Goal: Transaction & Acquisition: Purchase product/service

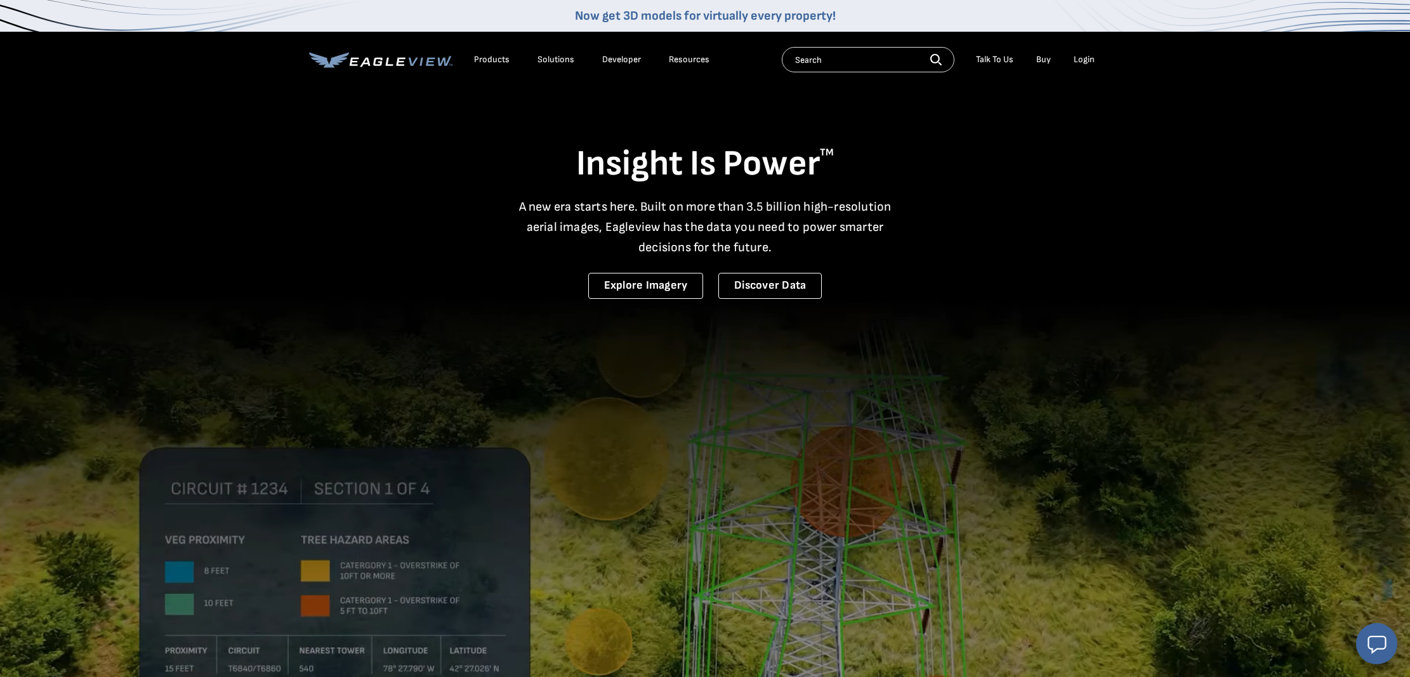
click at [1081, 58] on div "Login" at bounding box center [1084, 59] width 21 height 11
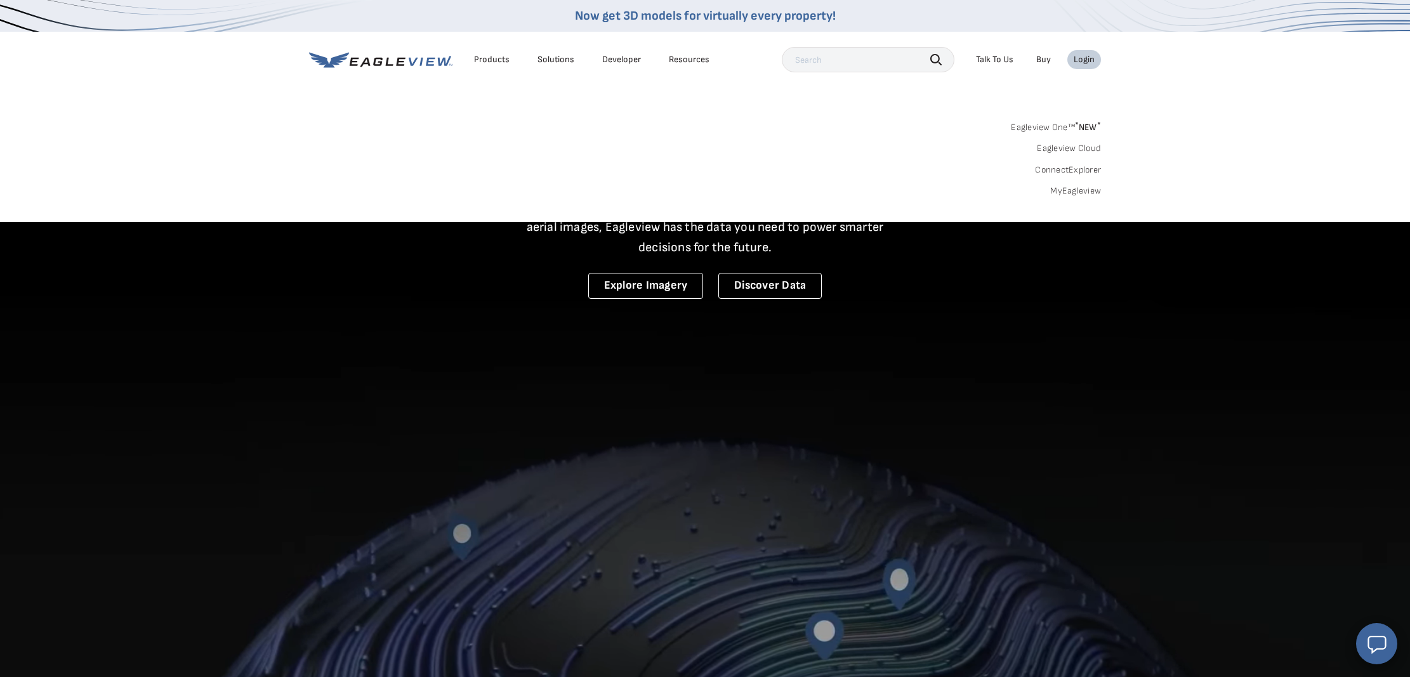
click at [1075, 191] on link "MyEagleview" at bounding box center [1075, 190] width 51 height 11
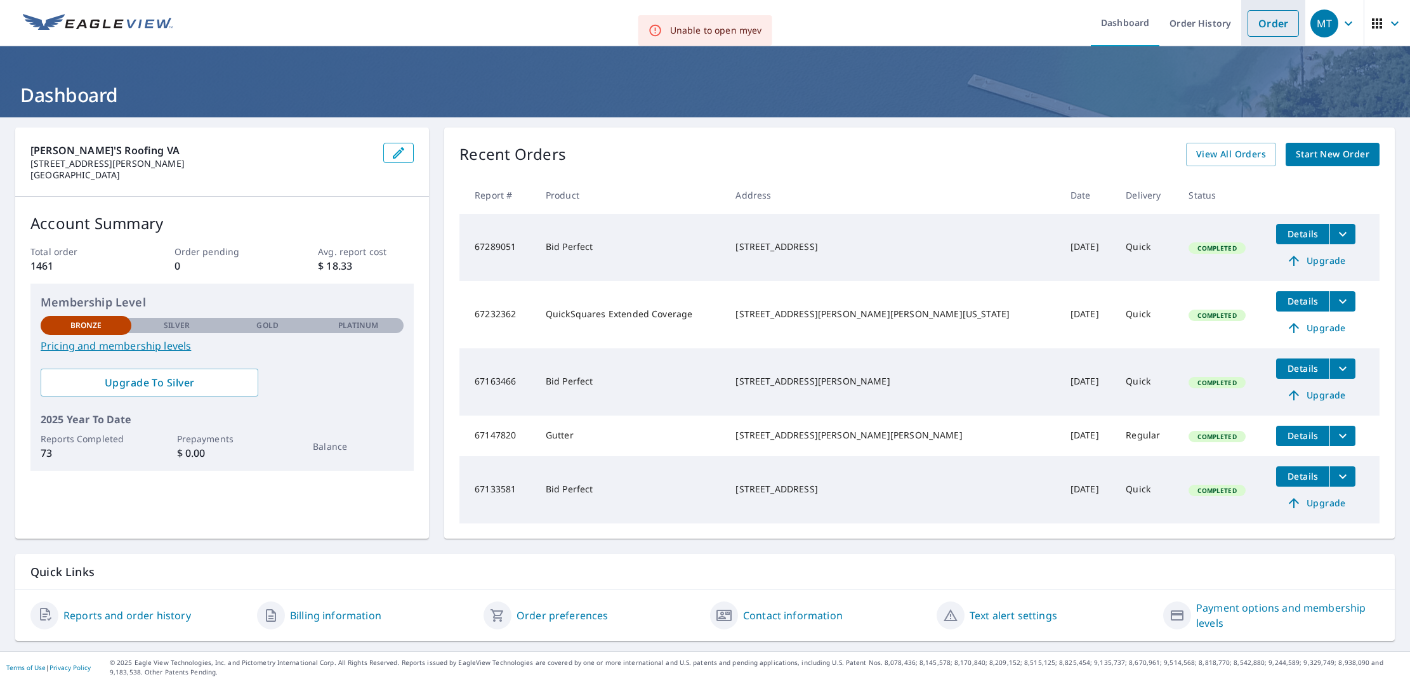
click at [1257, 17] on link "Order" at bounding box center [1273, 23] width 51 height 27
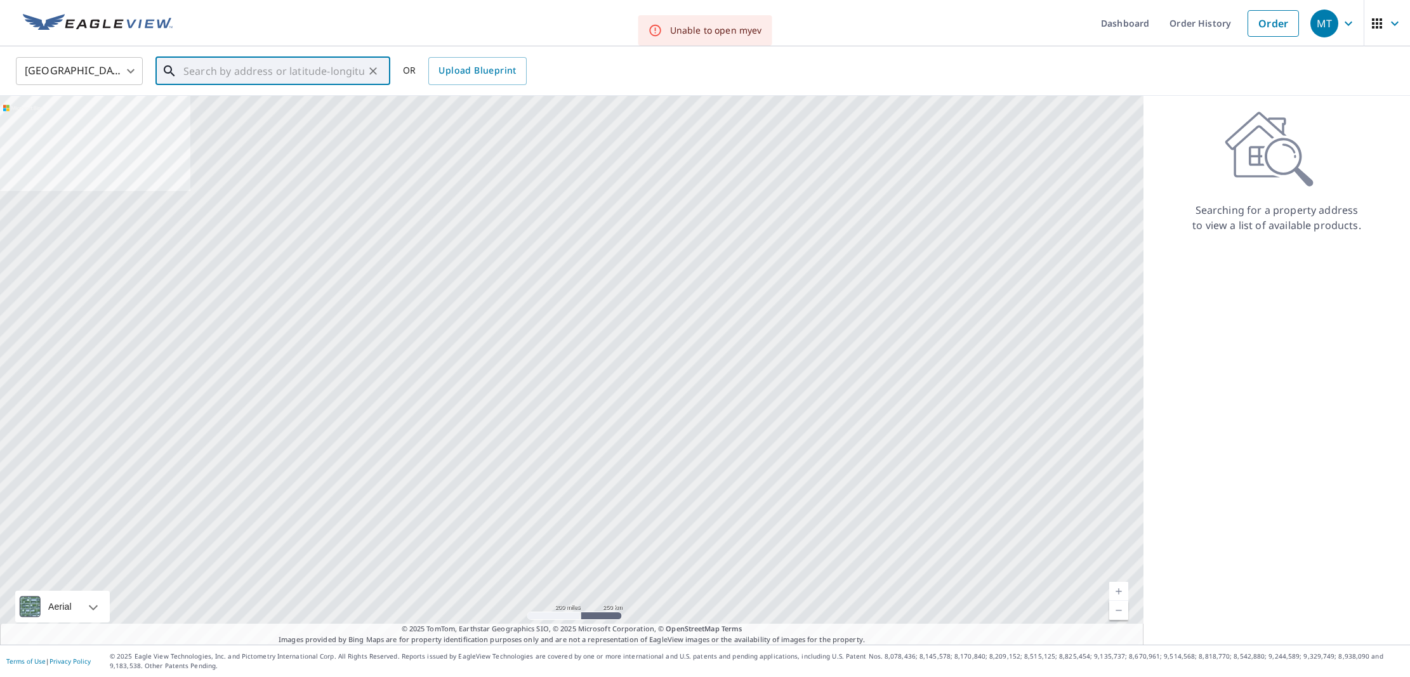
click at [187, 74] on input "text" at bounding box center [273, 71] width 181 height 36
paste input "6913 Mazzen Ct., Fredericksburg, VA 22407"
click at [184, 103] on span "6913 Mazzen Ct" at bounding box center [280, 107] width 199 height 15
type input "6913 Mazzen Ct Fredericksburg, VA 22407"
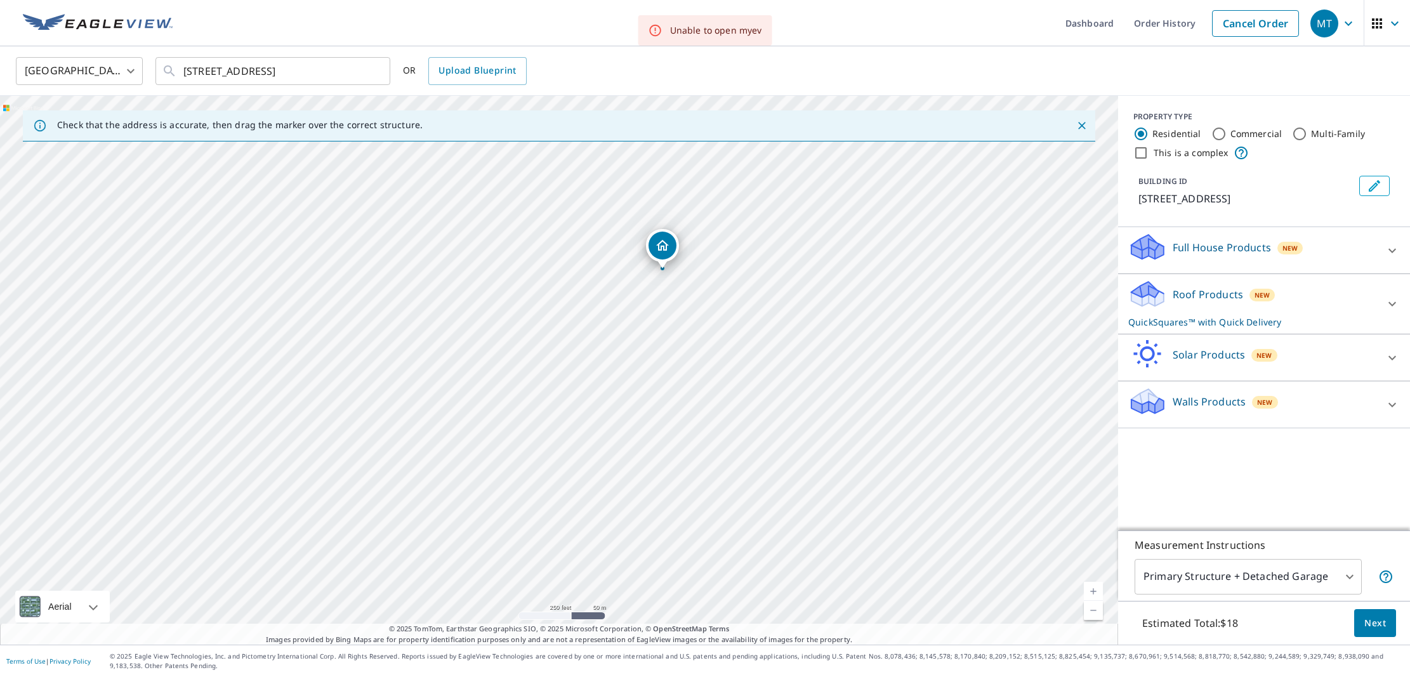
drag, startPoint x: 553, startPoint y: 455, endPoint x: 657, endPoint y: 355, distance: 144.1
click at [657, 355] on div "6913 Mazzen Ct Fredericksburg, VA 22407" at bounding box center [559, 370] width 1118 height 549
drag, startPoint x: 650, startPoint y: 295, endPoint x: 625, endPoint y: 398, distance: 106.4
click at [625, 398] on div "6913 Mazzen Ct Fredericksburg, VA 22407" at bounding box center [559, 370] width 1118 height 549
drag, startPoint x: 772, startPoint y: 262, endPoint x: 788, endPoint y: 364, distance: 104.1
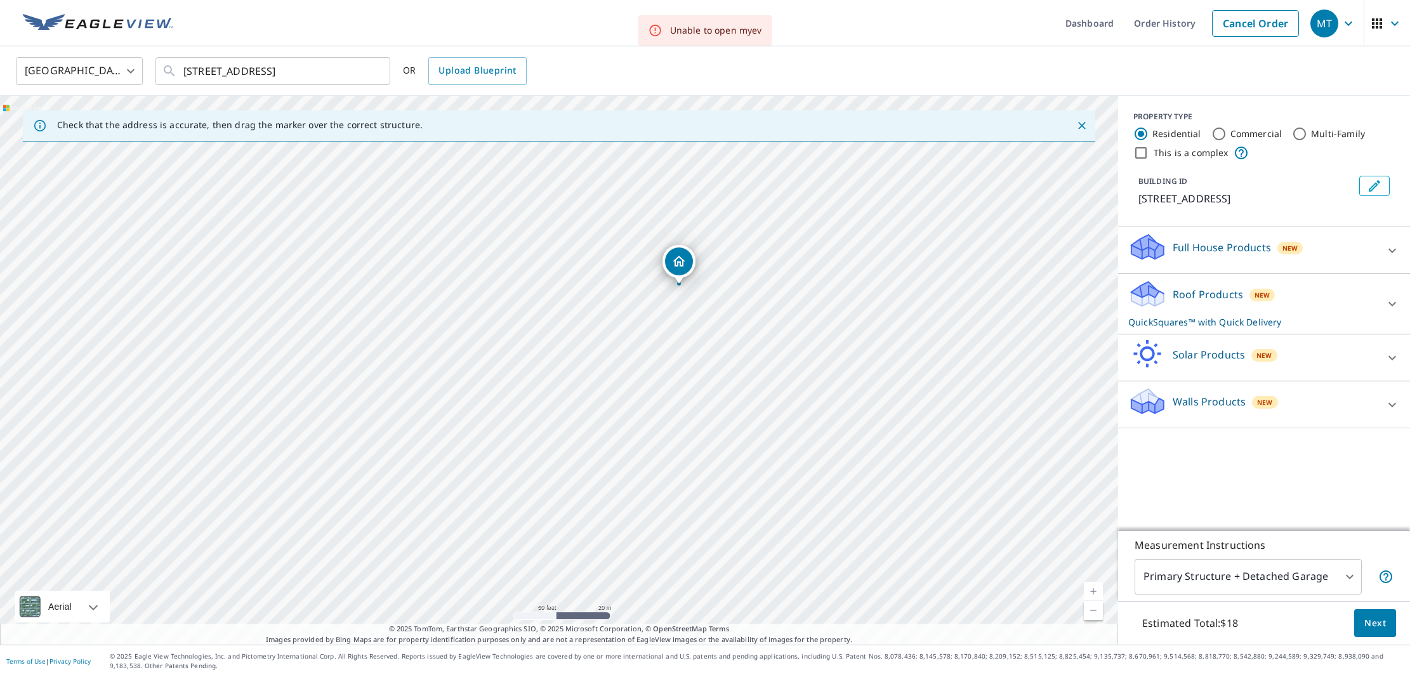
click at [788, 364] on div "6913 Mazzen Ct Fredericksburg, VA 22407" at bounding box center [559, 370] width 1118 height 549
click at [1377, 621] on span "Next" at bounding box center [1376, 624] width 22 height 16
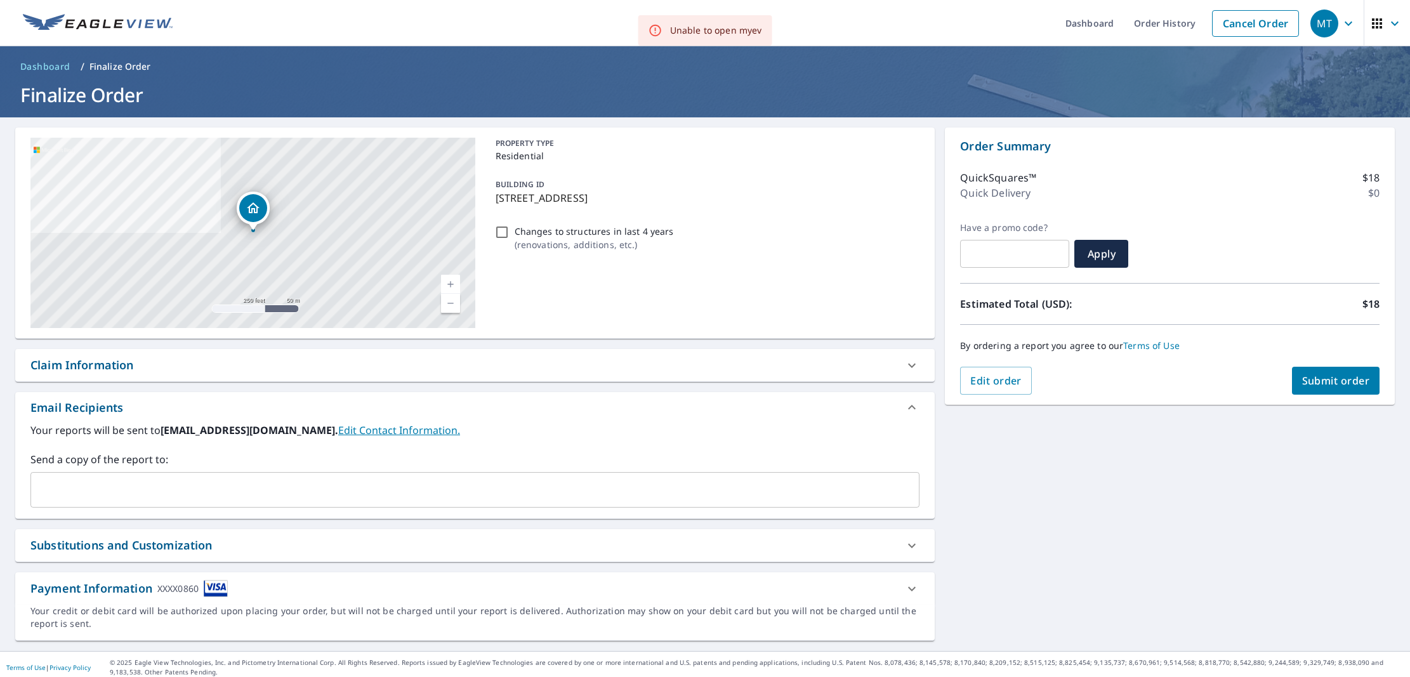
click at [1318, 379] on span "Submit order" at bounding box center [1336, 381] width 68 height 14
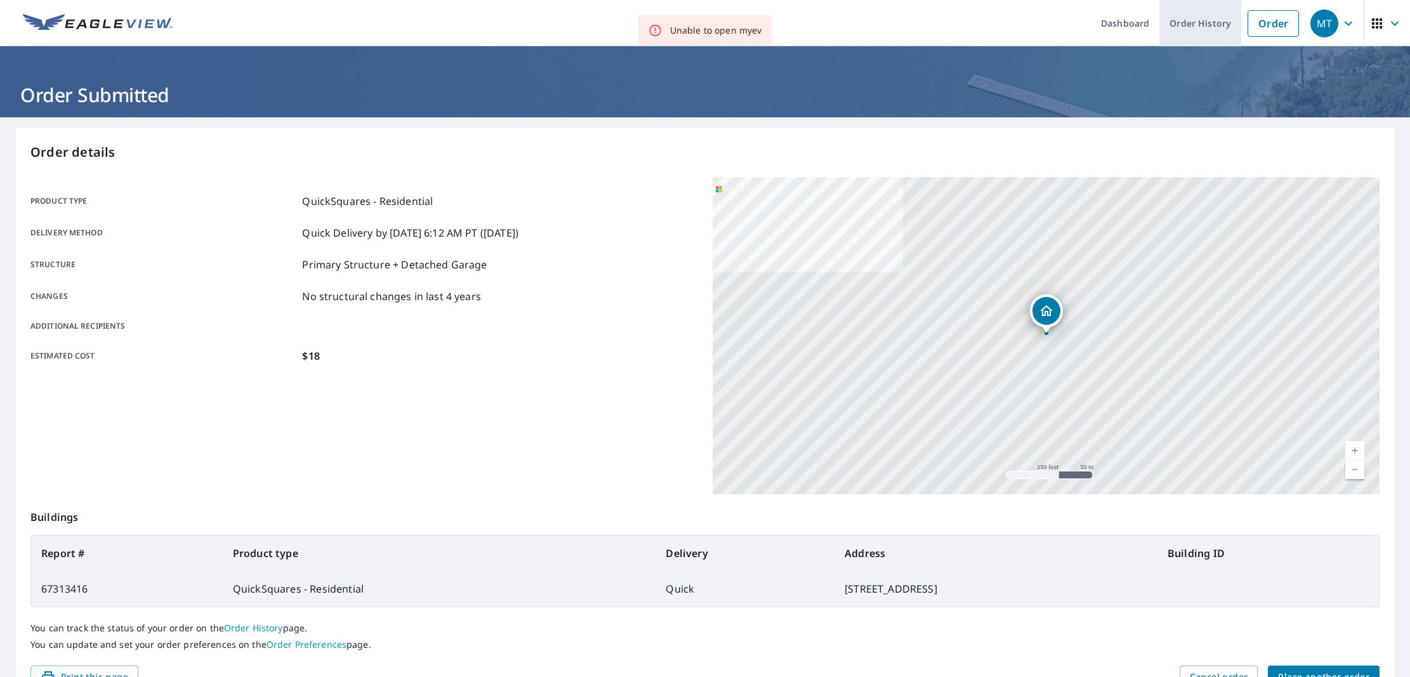
click at [1175, 22] on link "Order History" at bounding box center [1201, 23] width 82 height 46
